Goal: Information Seeking & Learning: Learn about a topic

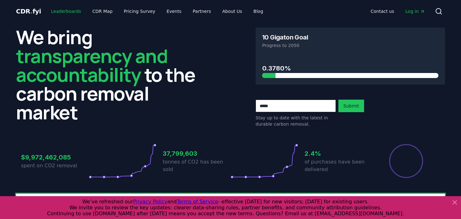
click at [69, 13] on link "Leaderboards" at bounding box center [66, 11] width 40 height 11
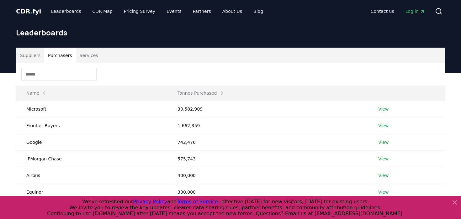
click at [60, 56] on button "Purchasers" at bounding box center [60, 55] width 32 height 15
click at [58, 71] on input at bounding box center [58, 74] width 75 height 13
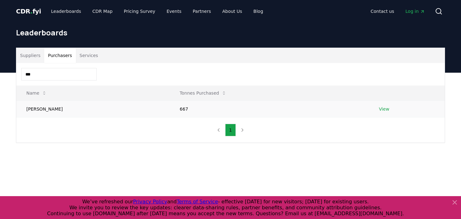
type input "***"
click at [379, 111] on link "View" at bounding box center [384, 109] width 10 height 6
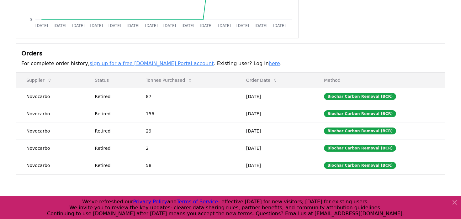
scroll to position [160, 0]
